Goal: Task Accomplishment & Management: Manage account settings

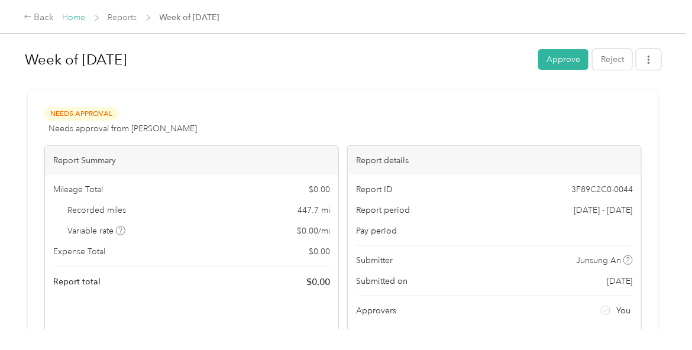
click at [71, 16] on link "Home" at bounding box center [74, 17] width 23 height 10
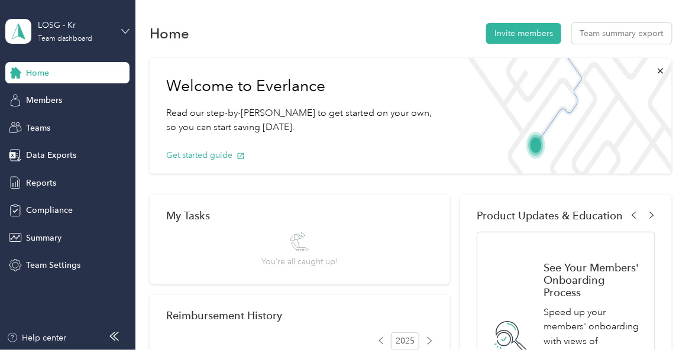
click at [124, 32] on icon at bounding box center [125, 31] width 7 height 4
click at [74, 92] on div "Team dashboard" at bounding box center [48, 96] width 65 height 12
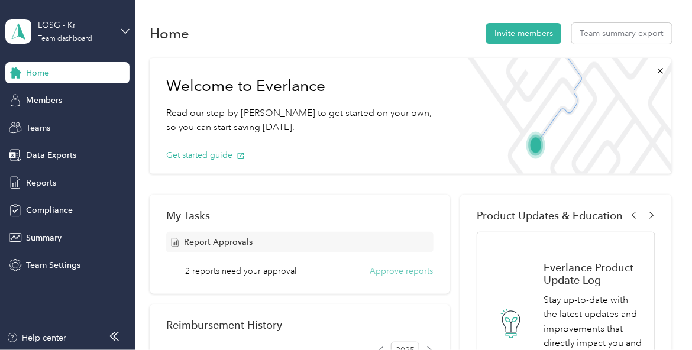
click at [417, 272] on button "Approve reports" at bounding box center [401, 271] width 63 height 12
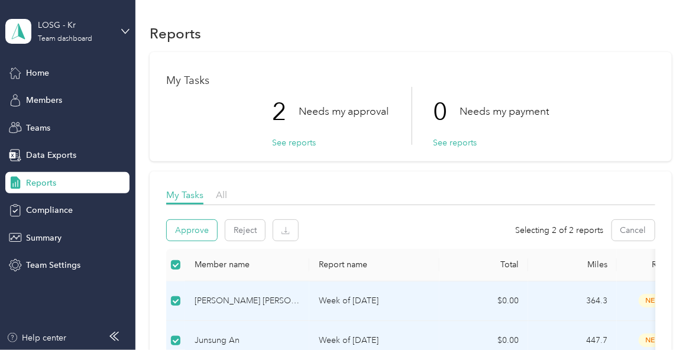
click at [187, 228] on button "Approve" at bounding box center [192, 230] width 50 height 21
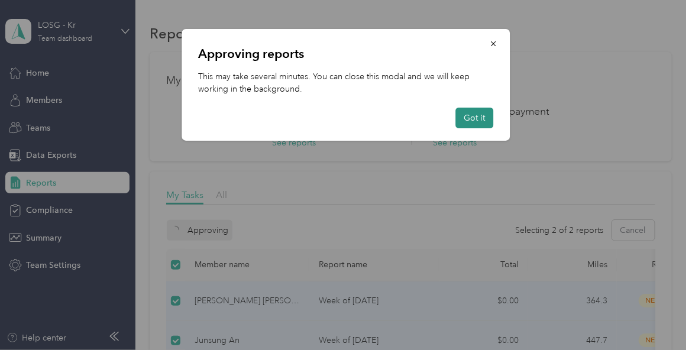
click at [474, 121] on button "Got it" at bounding box center [475, 118] width 38 height 21
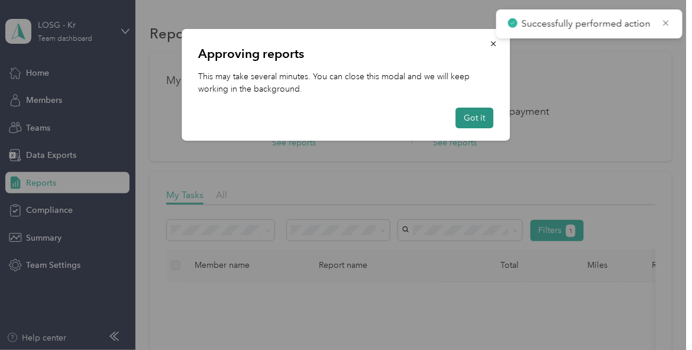
click at [476, 119] on button "Got it" at bounding box center [475, 118] width 38 height 21
